Goal: Check status

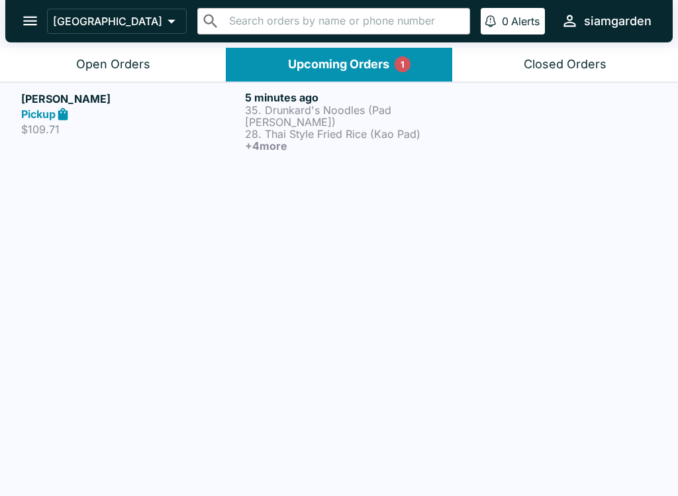
click at [290, 110] on p "35. Drunkard's Noodles (Pad [PERSON_NAME])" at bounding box center [354, 116] width 219 height 24
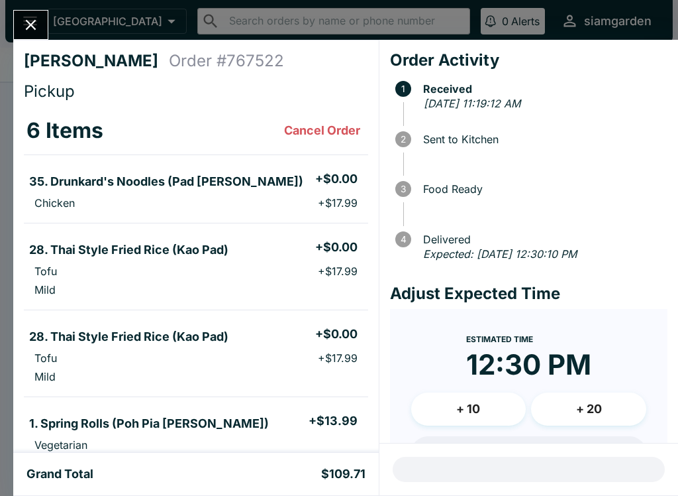
click at [19, 21] on button "Close" at bounding box center [31, 25] width 34 height 28
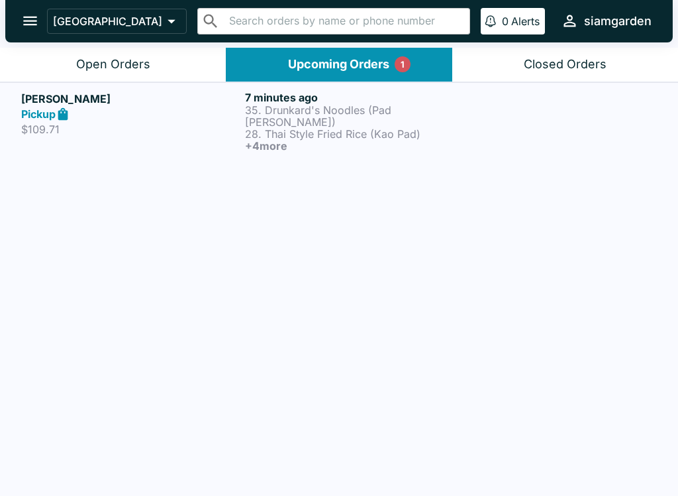
click at [38, 116] on strong "Pickup" at bounding box center [38, 113] width 34 height 13
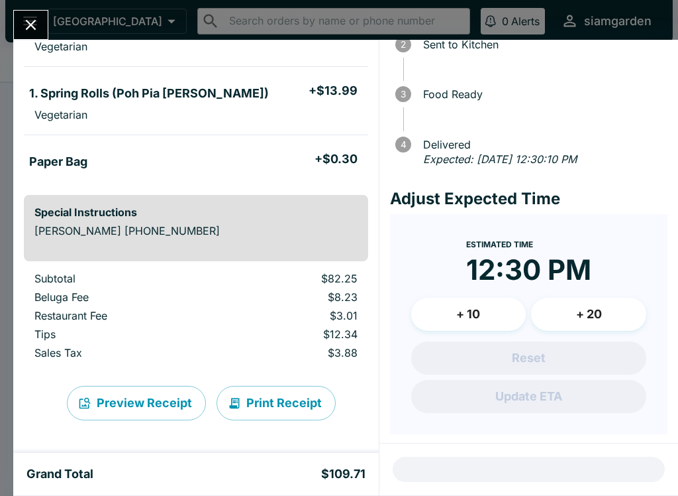
scroll to position [398, 0]
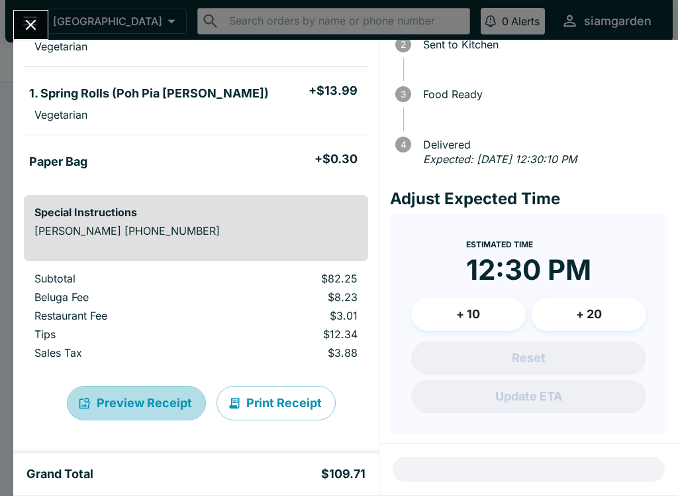
click at [129, 411] on button "Preview Receipt" at bounding box center [136, 403] width 139 height 34
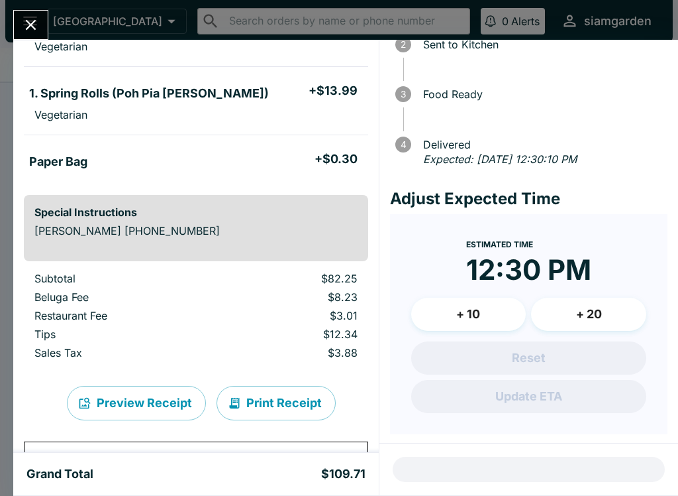
scroll to position [799, 0]
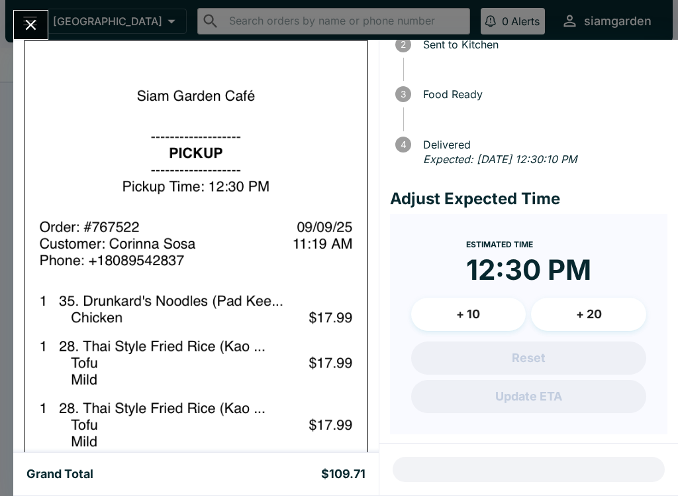
click at [26, 31] on icon "Close" at bounding box center [31, 25] width 18 height 18
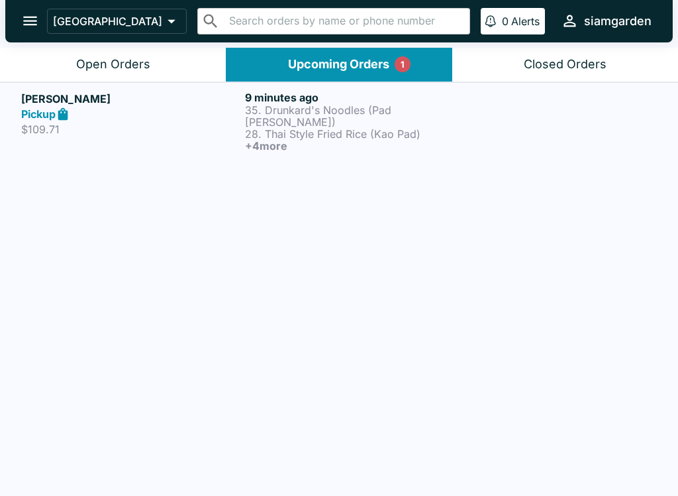
click at [290, 64] on div "Upcoming Orders 1" at bounding box center [338, 64] width 101 height 15
click at [98, 57] on div "Open Orders" at bounding box center [113, 64] width 74 height 15
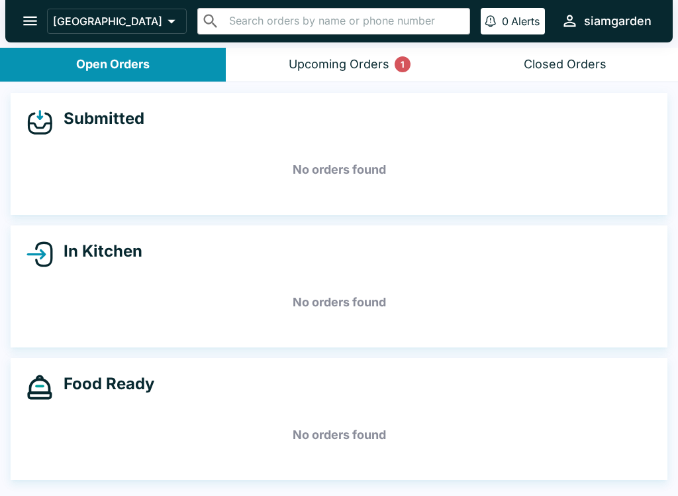
click at [92, 266] on div "In Kitchen" at bounding box center [339, 254] width 625 height 27
click at [309, 292] on h5 "No orders found" at bounding box center [339, 302] width 625 height 48
click at [44, 256] on icon at bounding box center [40, 254] width 27 height 27
click at [85, 131] on div "Submitted" at bounding box center [339, 122] width 625 height 27
click at [84, 386] on h4 "Food Ready" at bounding box center [103, 384] width 101 height 20
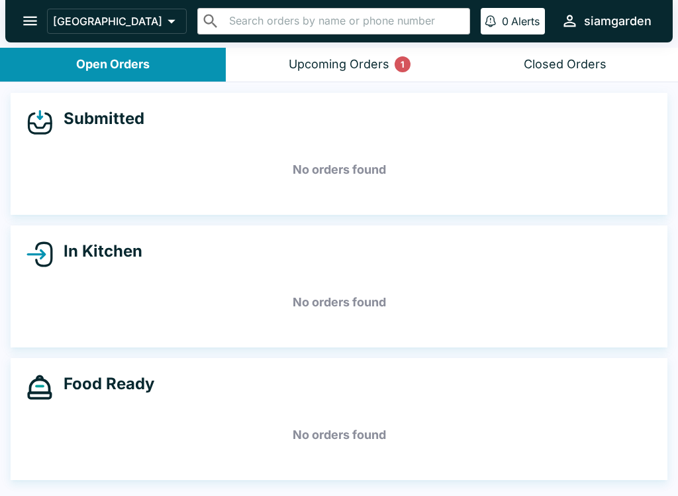
click at [325, 59] on div "Upcoming Orders 1" at bounding box center [339, 64] width 101 height 15
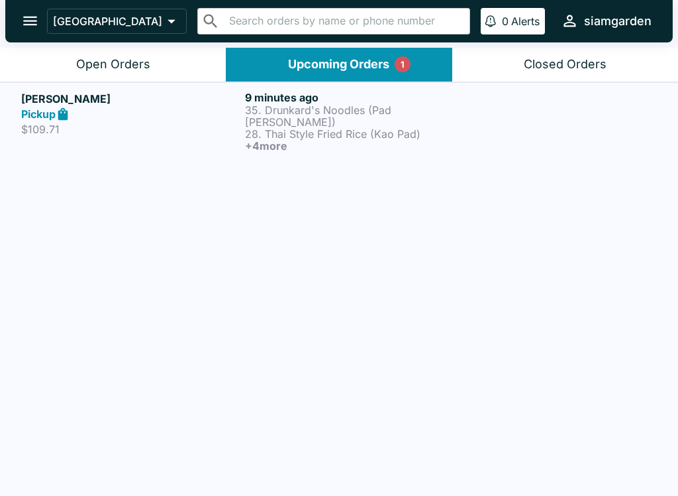
click at [282, 109] on p "35. Drunkard's Noodles (Pad [PERSON_NAME])" at bounding box center [354, 116] width 219 height 24
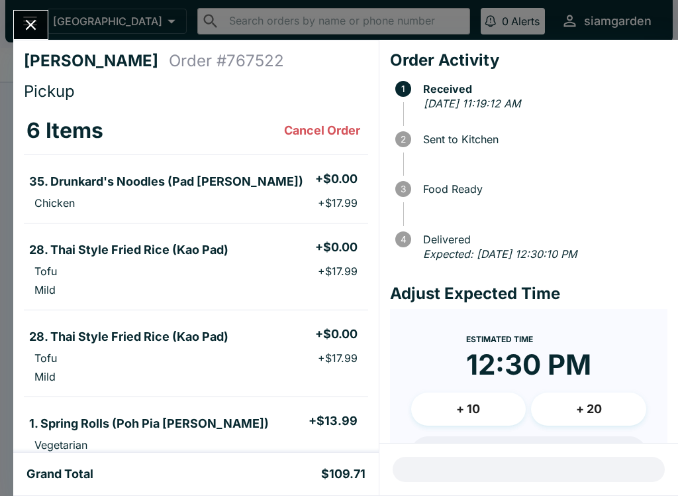
click at [26, 20] on icon "Close" at bounding box center [31, 25] width 18 height 18
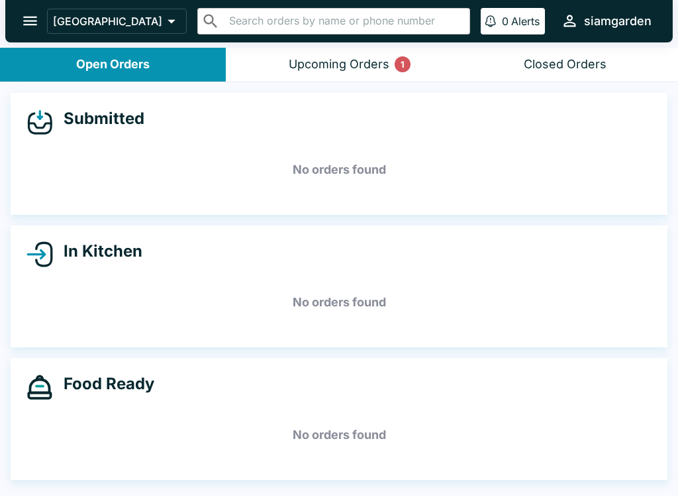
click at [341, 64] on div "Upcoming Orders 1" at bounding box center [339, 64] width 101 height 15
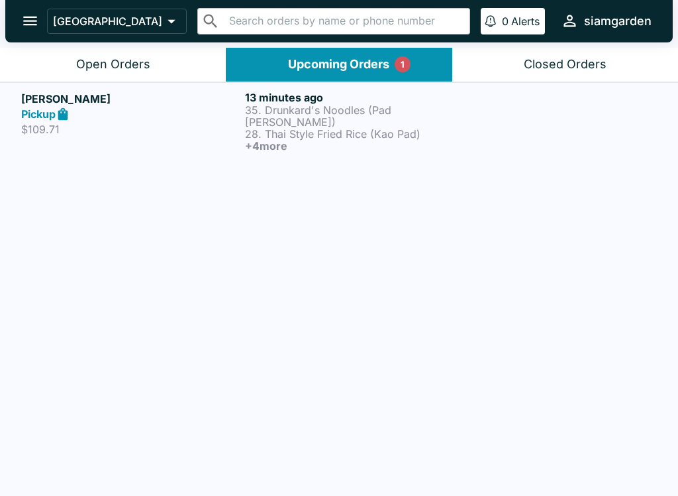
scroll to position [2, 0]
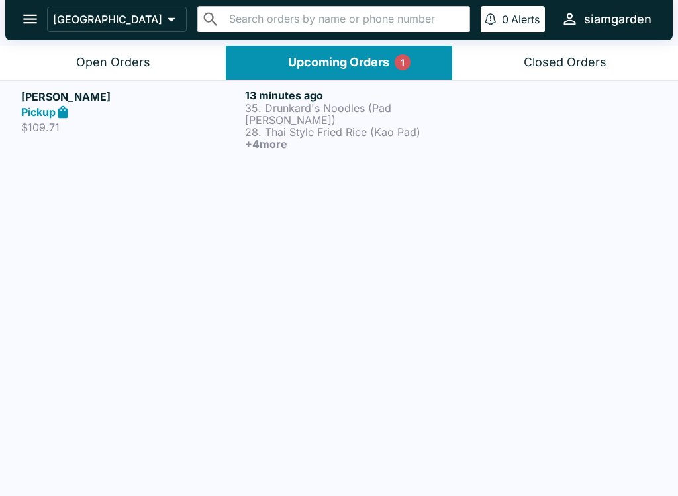
click at [263, 104] on p "35. Drunkard's Noodles (Pad [PERSON_NAME])" at bounding box center [354, 114] width 219 height 24
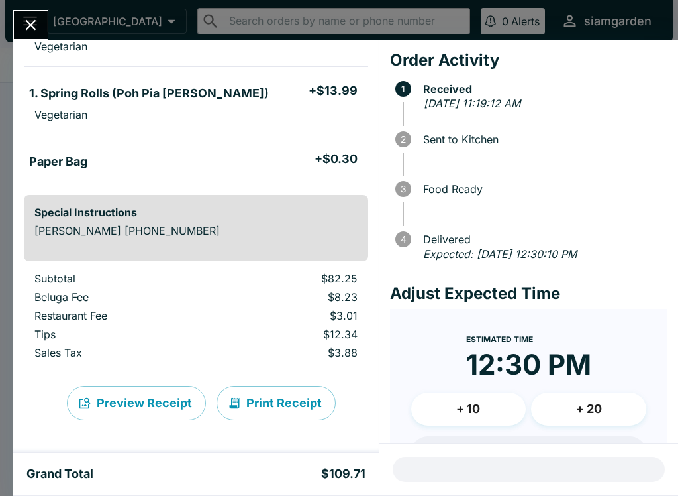
scroll to position [398, 0]
